Goal: Find specific page/section: Find specific page/section

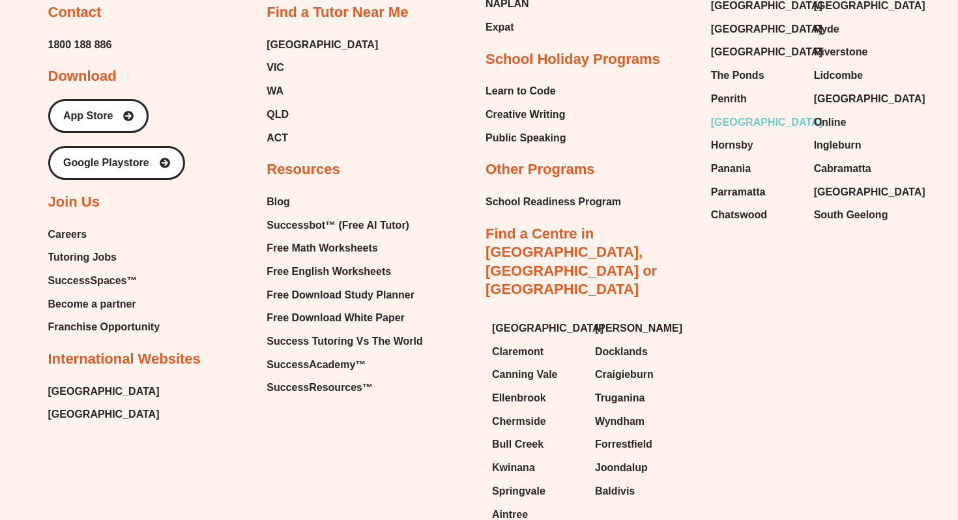
scroll to position [5527, 0]
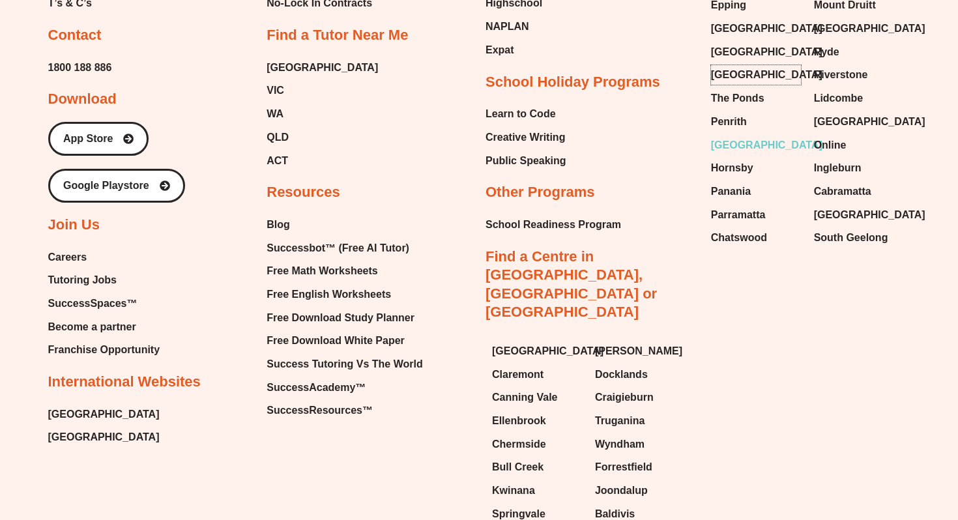
click at [737, 65] on span "[GEOGRAPHIC_DATA]" at bounding box center [766, 75] width 111 height 20
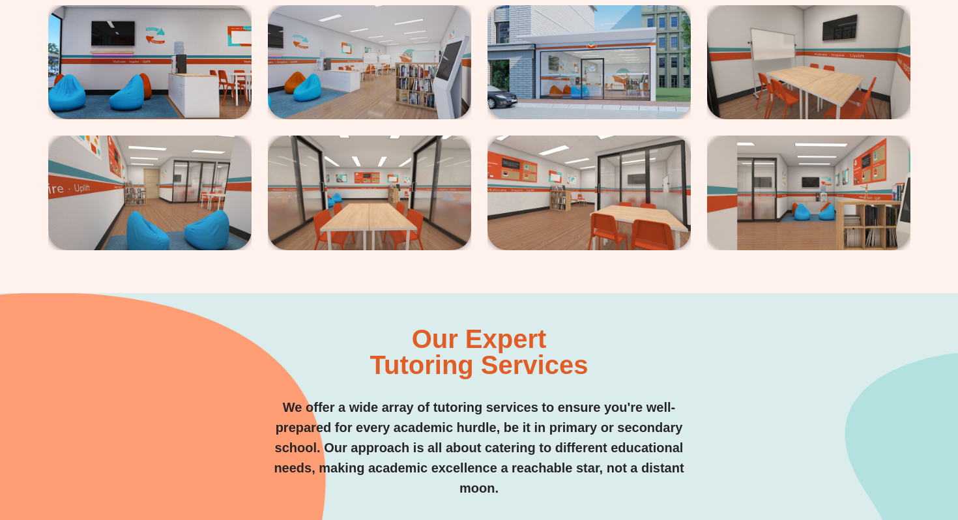
scroll to position [2424, 0]
